Goal: Information Seeking & Learning: Find contact information

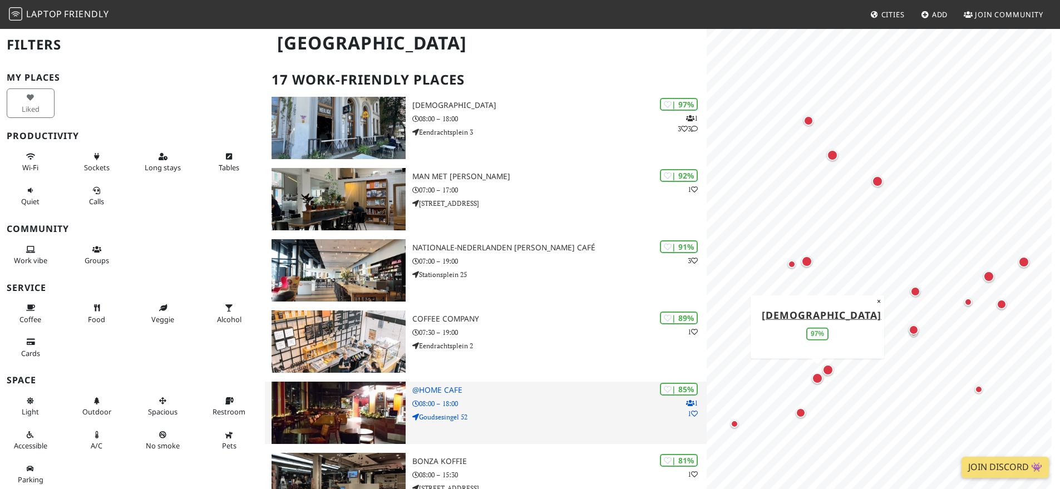
scroll to position [51, 0]
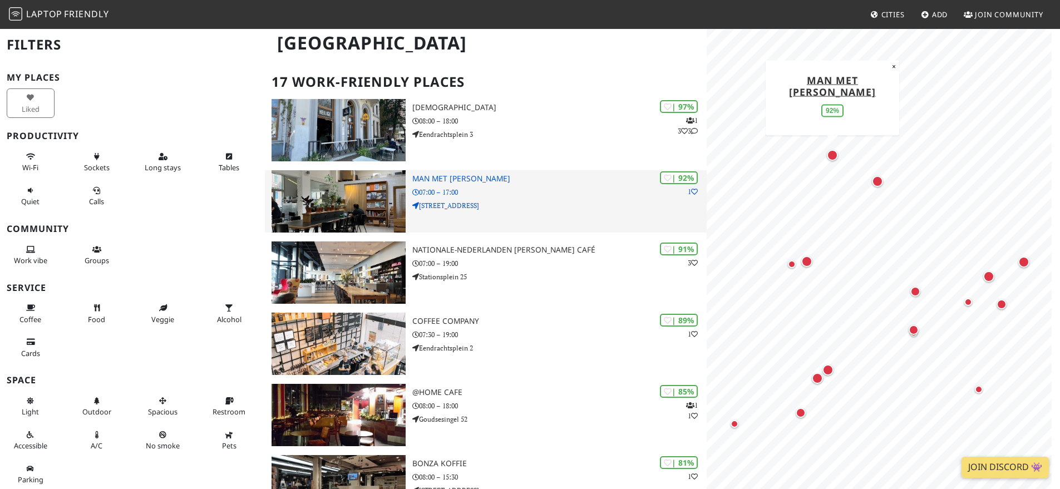
click at [456, 179] on h3 "Man met [PERSON_NAME]" at bounding box center [559, 178] width 294 height 9
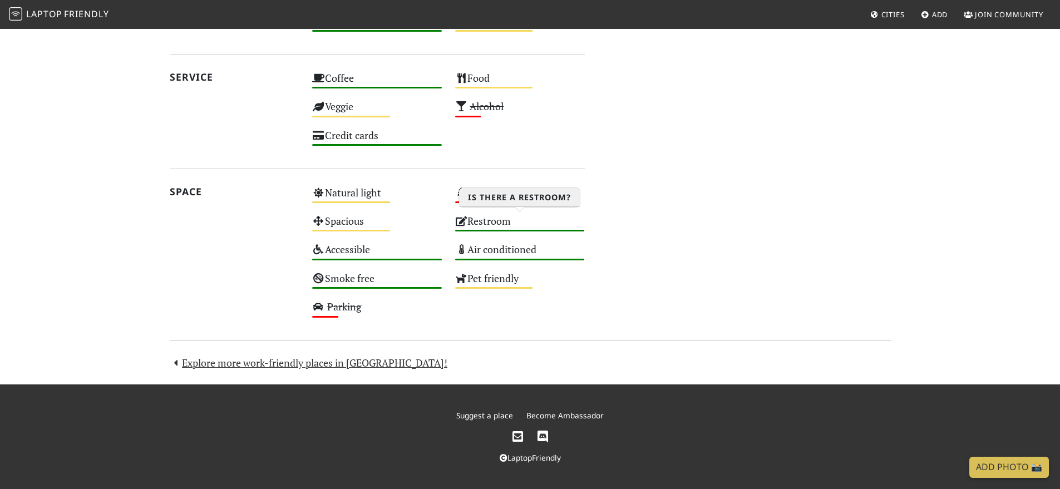
scroll to position [216, 0]
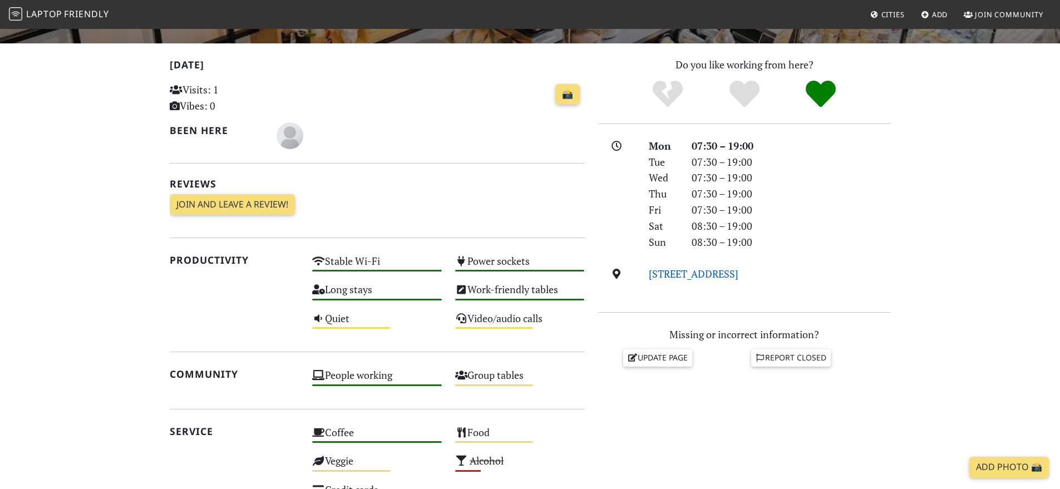
click at [717, 274] on link "[STREET_ADDRESS]" at bounding box center [694, 273] width 90 height 13
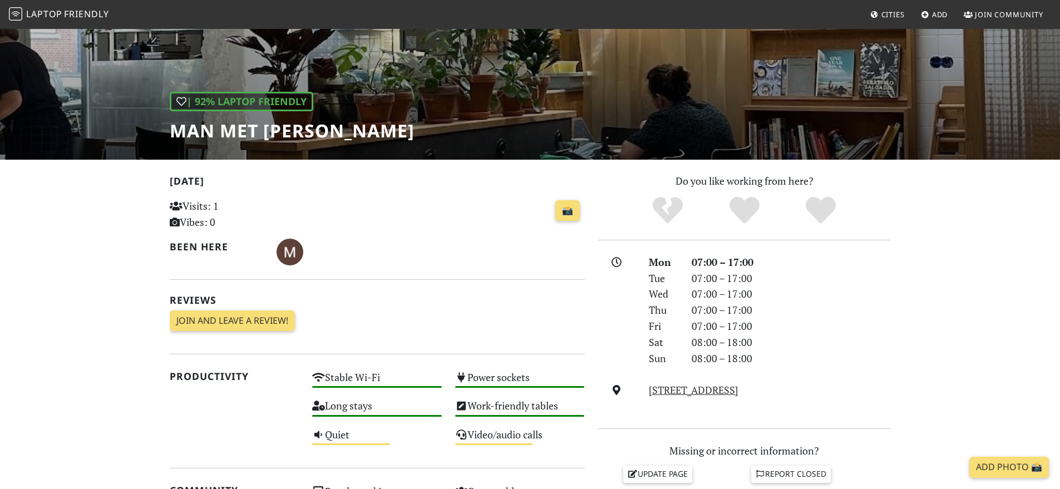
scroll to position [90, 0]
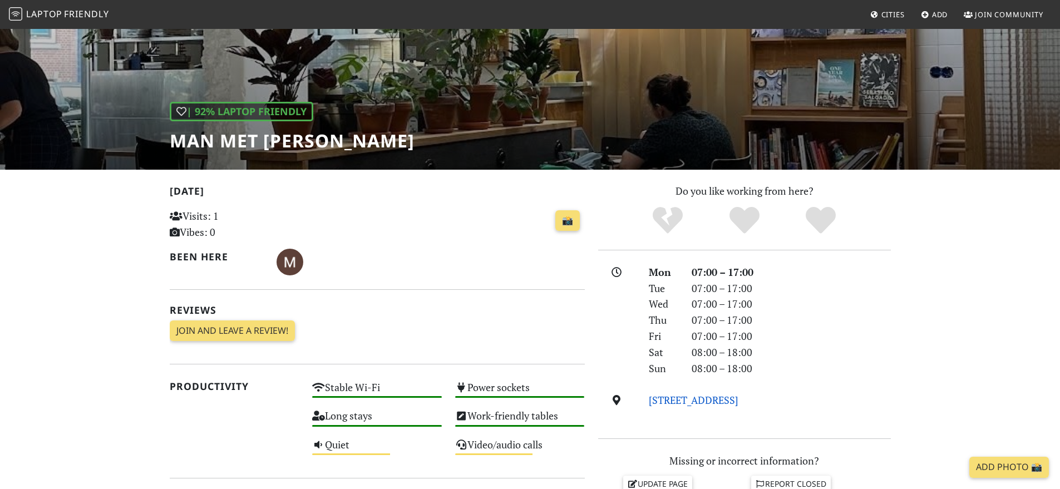
click at [738, 401] on link "[STREET_ADDRESS]" at bounding box center [694, 399] width 90 height 13
